Goal: Task Accomplishment & Management: Manage account settings

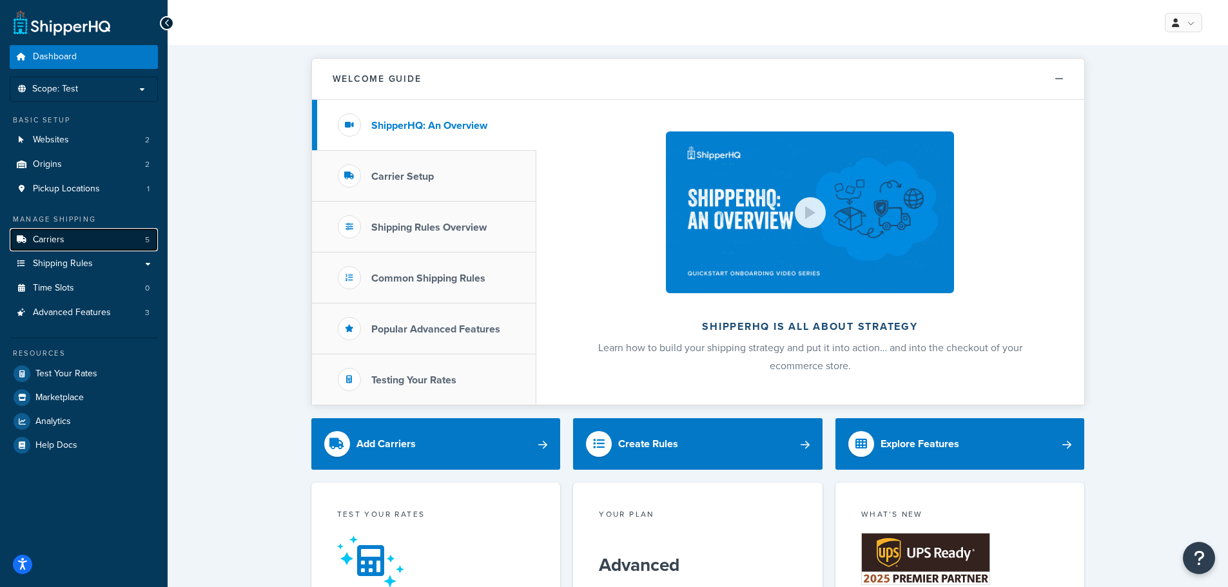
click at [39, 236] on span "Carriers" at bounding box center [49, 240] width 32 height 11
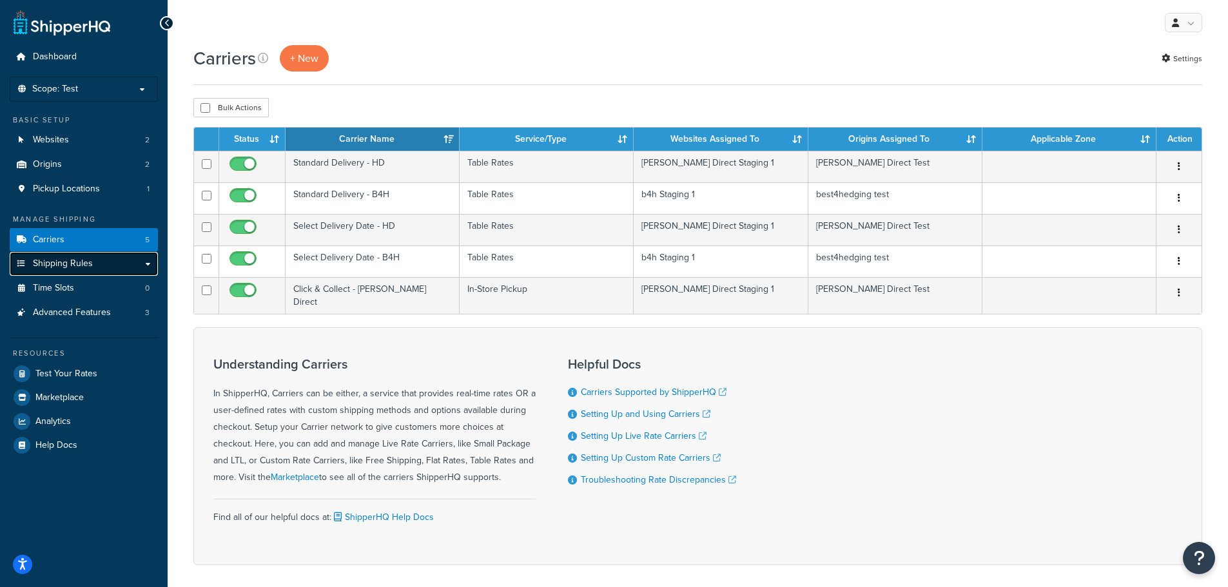
click at [105, 264] on link "Shipping Rules" at bounding box center [84, 264] width 148 height 24
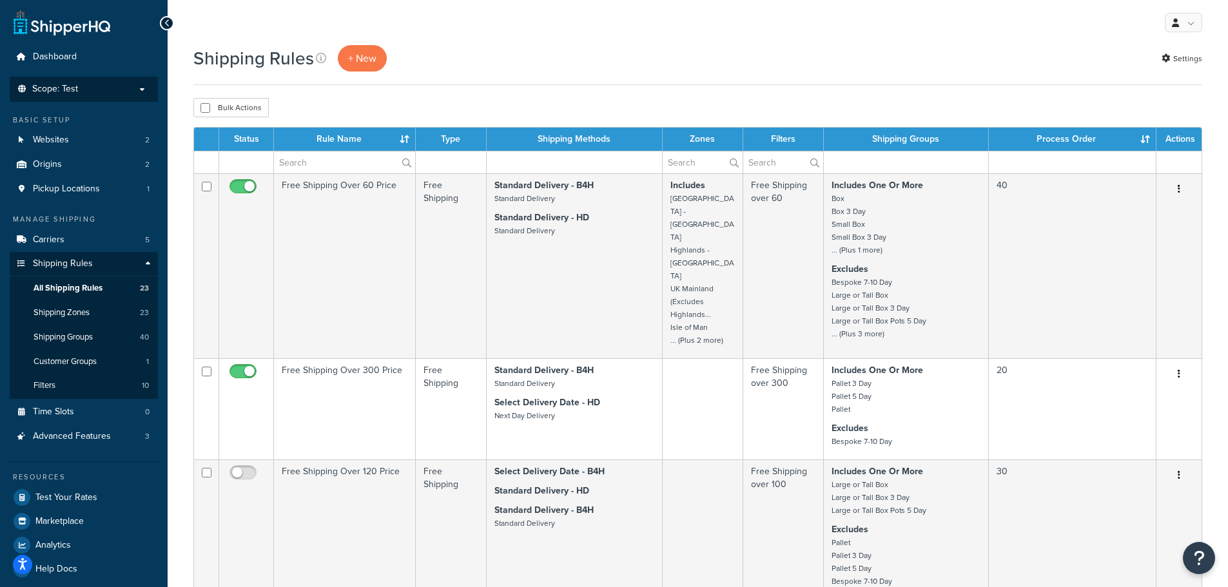
click at [138, 86] on p "Scope: Test" at bounding box center [83, 89] width 137 height 11
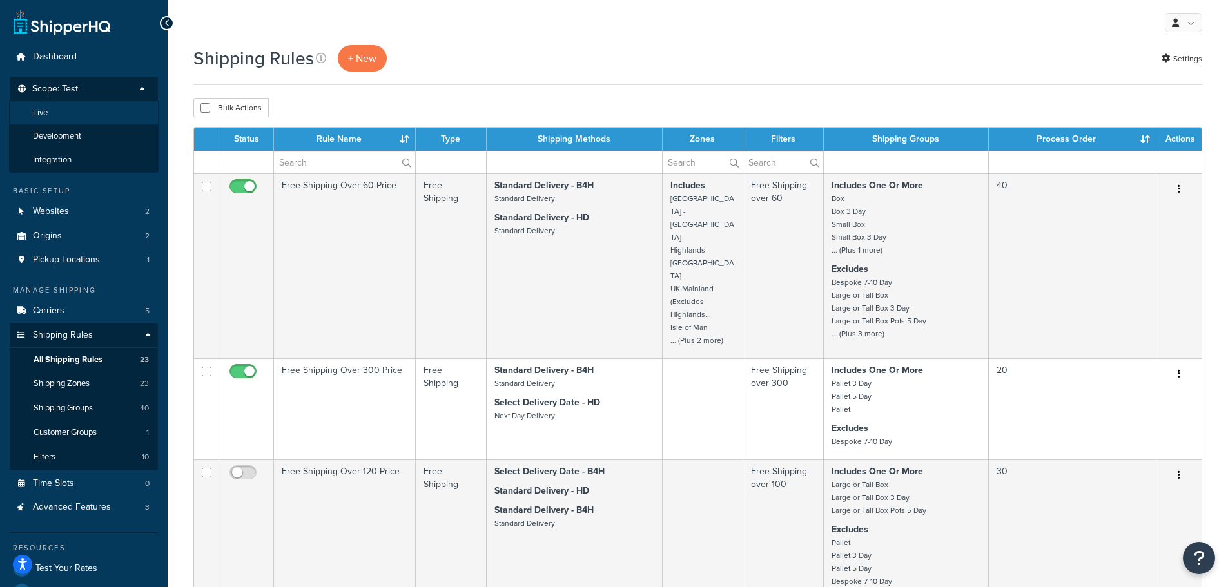
click at [63, 115] on li "Live" at bounding box center [83, 113] width 149 height 24
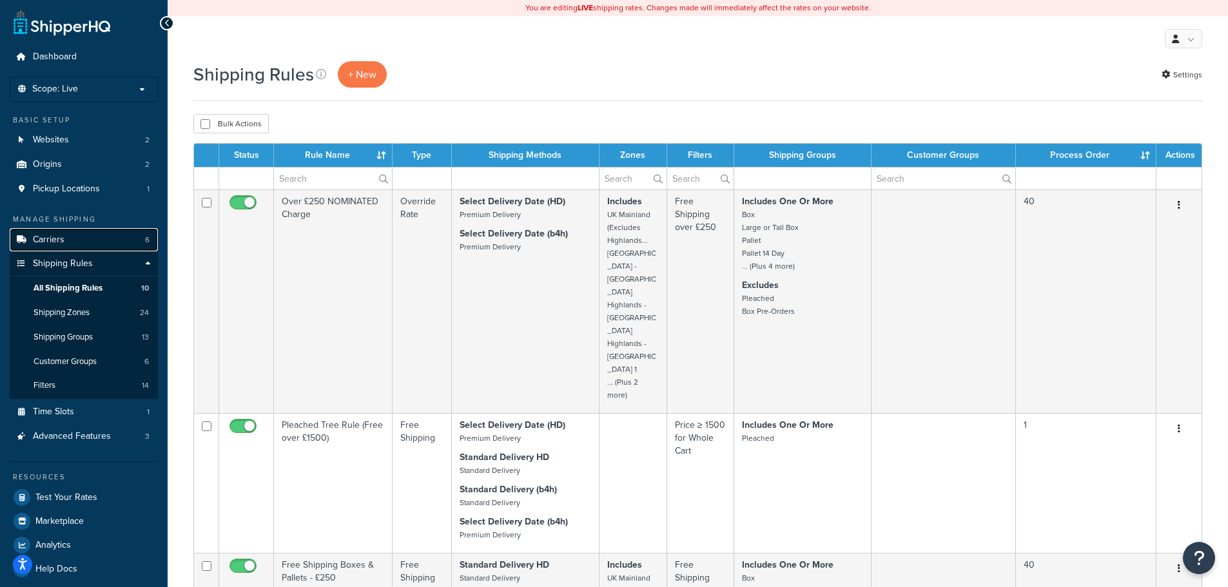
click at [66, 246] on link "Carriers 6" at bounding box center [84, 240] width 148 height 24
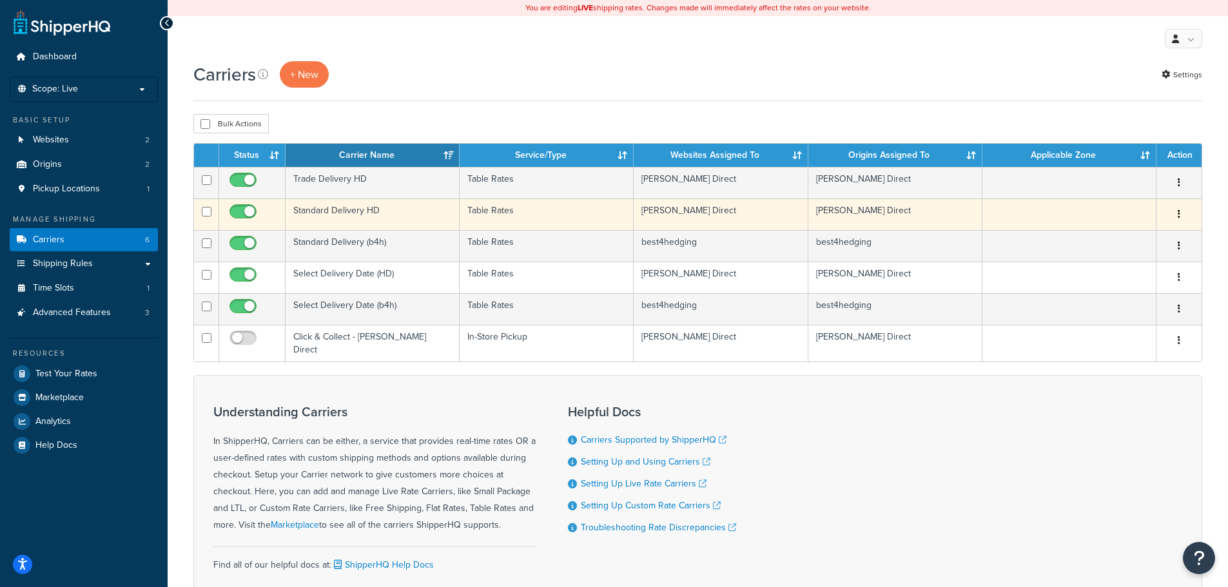
click at [1176, 212] on button "button" at bounding box center [1179, 214] width 18 height 21
click at [1124, 239] on link "Edit" at bounding box center [1126, 240] width 102 height 26
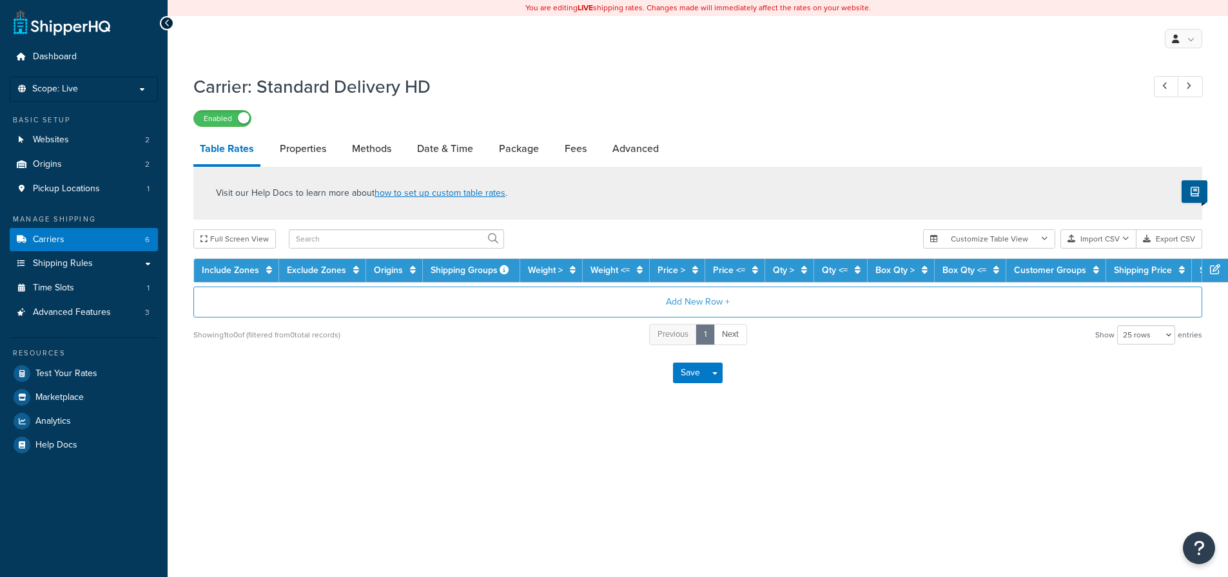
select select "25"
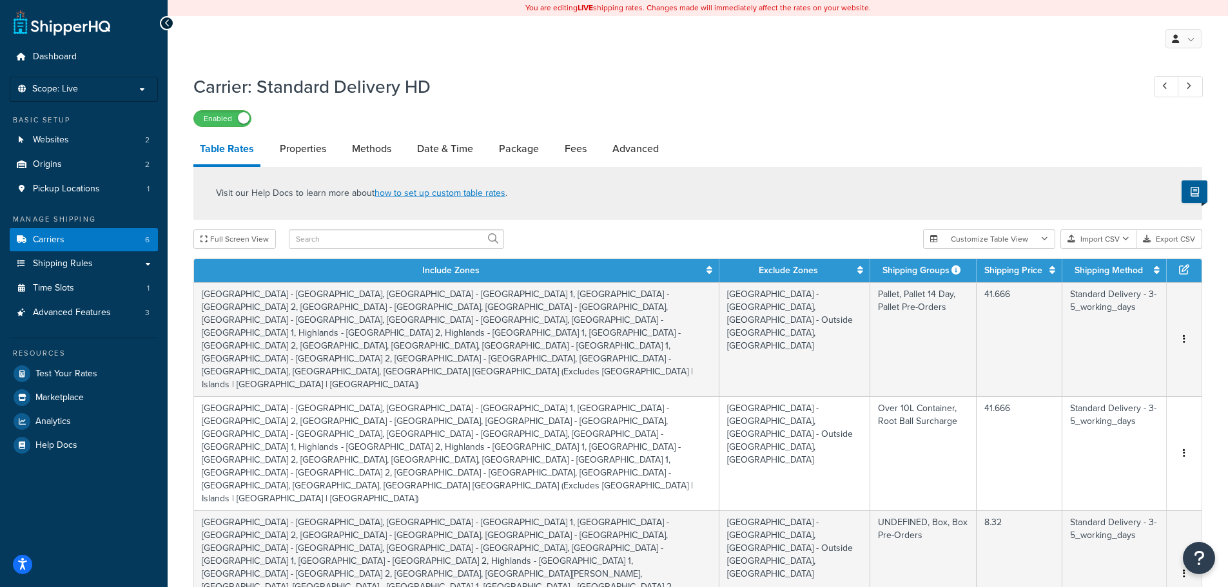
click at [713, 117] on div "Enabled" at bounding box center [697, 118] width 1008 height 18
click at [813, 92] on h1 "Carrier: Standard Delivery HD" at bounding box center [661, 86] width 936 height 25
click at [743, 95] on h1 "Carrier: Standard Delivery HD" at bounding box center [661, 86] width 936 height 25
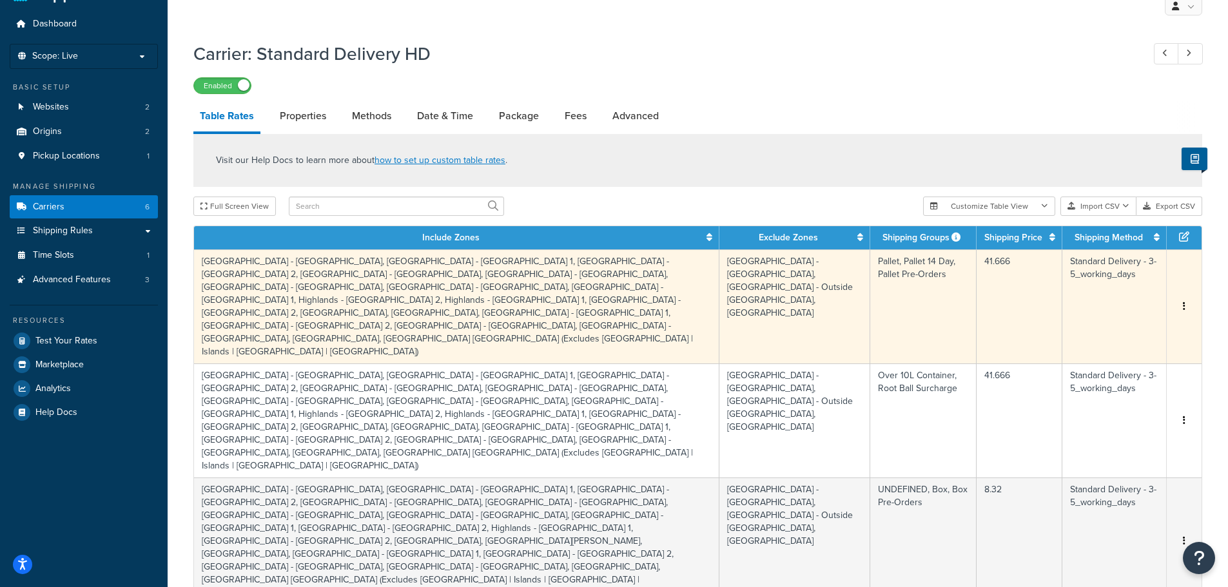
scroll to position [31, 0]
